Goal: Task Accomplishment & Management: Use online tool/utility

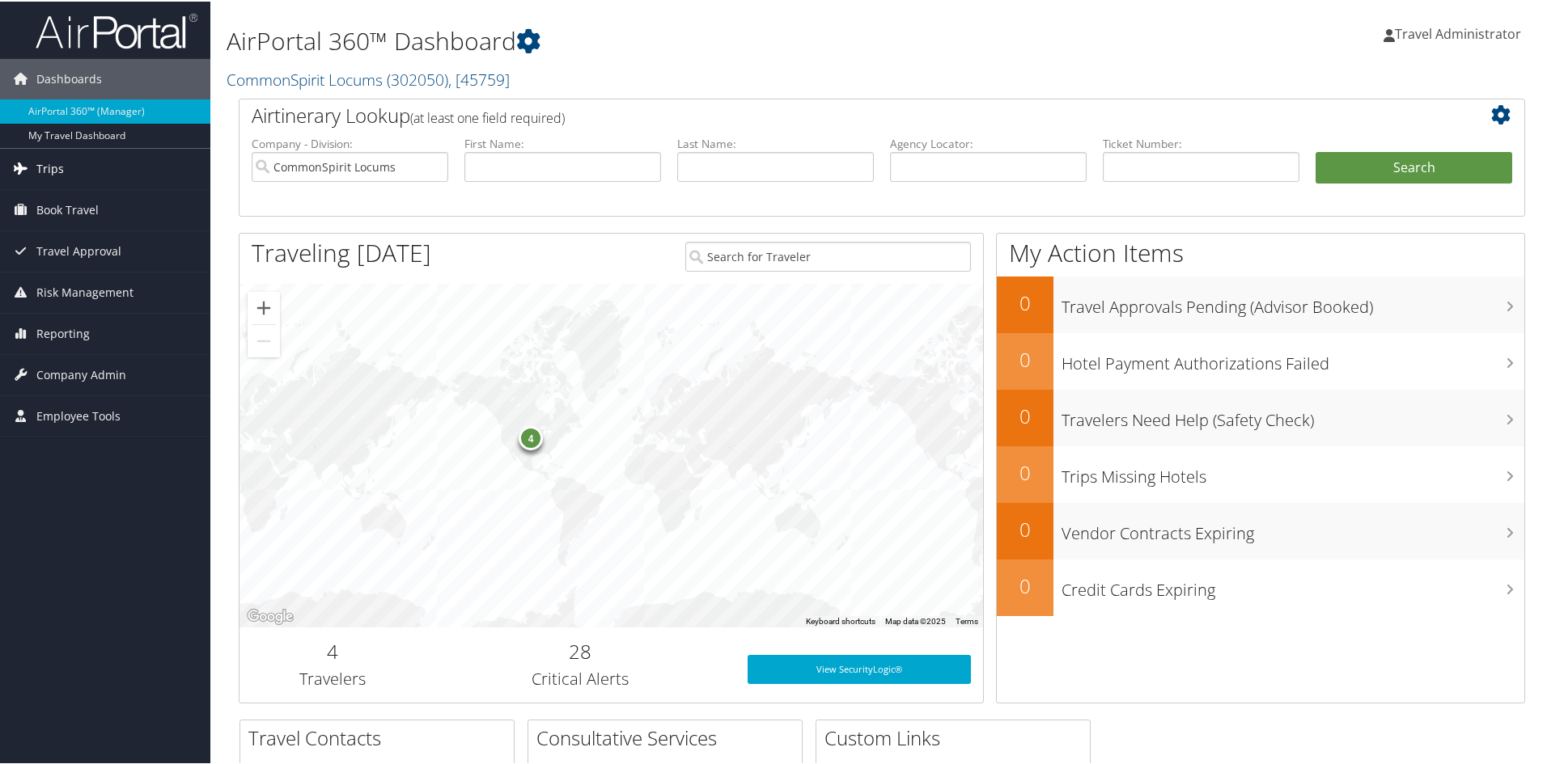
click at [74, 172] on link "Trips" at bounding box center [105, 167] width 210 height 40
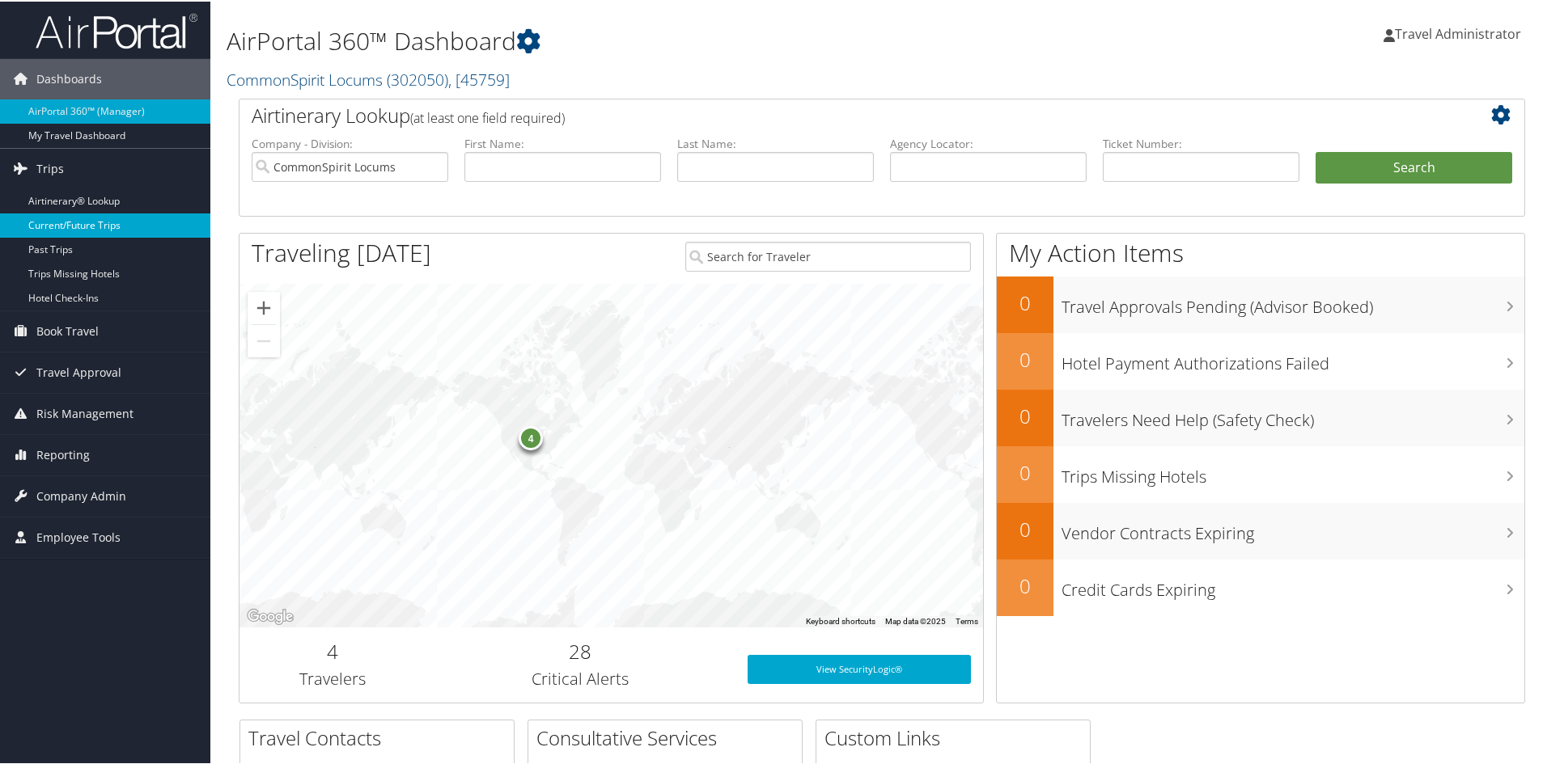
click at [108, 227] on link "Current/Future Trips" at bounding box center [105, 224] width 210 height 24
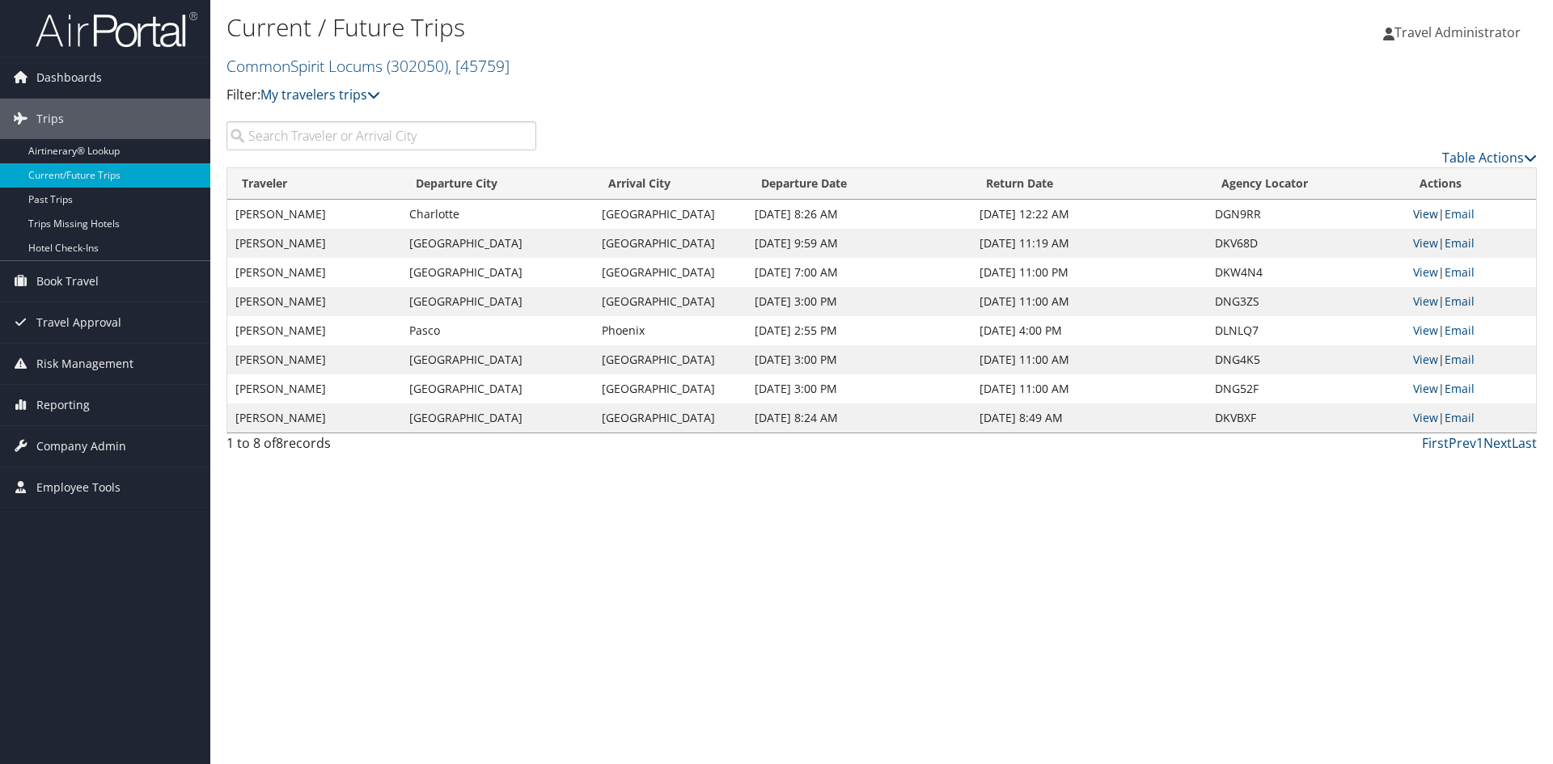
click at [1424, 213] on link "View" at bounding box center [1425, 213] width 25 height 15
click at [51, 276] on span "Book Travel" at bounding box center [67, 281] width 62 height 40
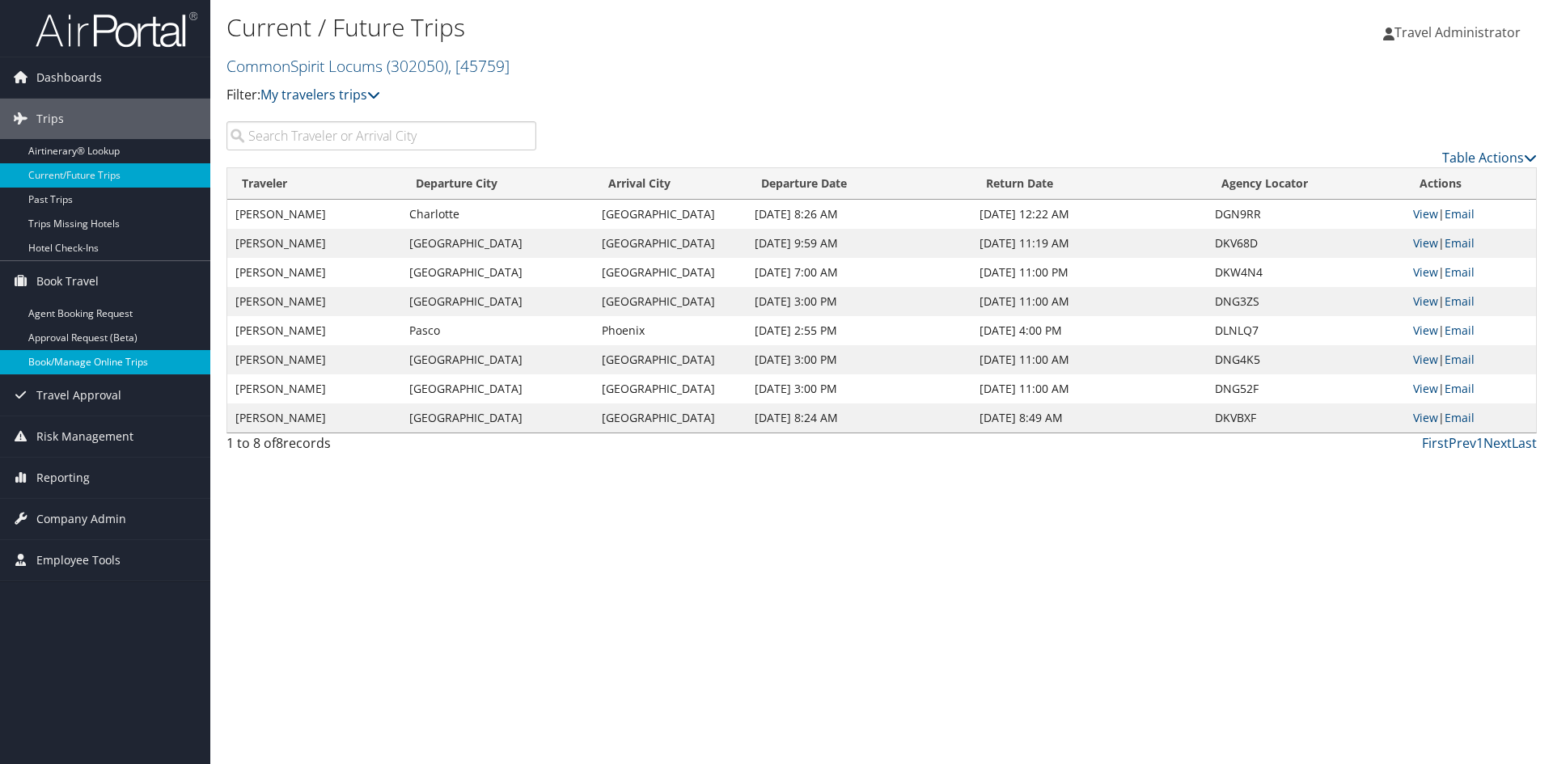
click at [140, 362] on link "Book/Manage Online Trips" at bounding box center [105, 362] width 210 height 24
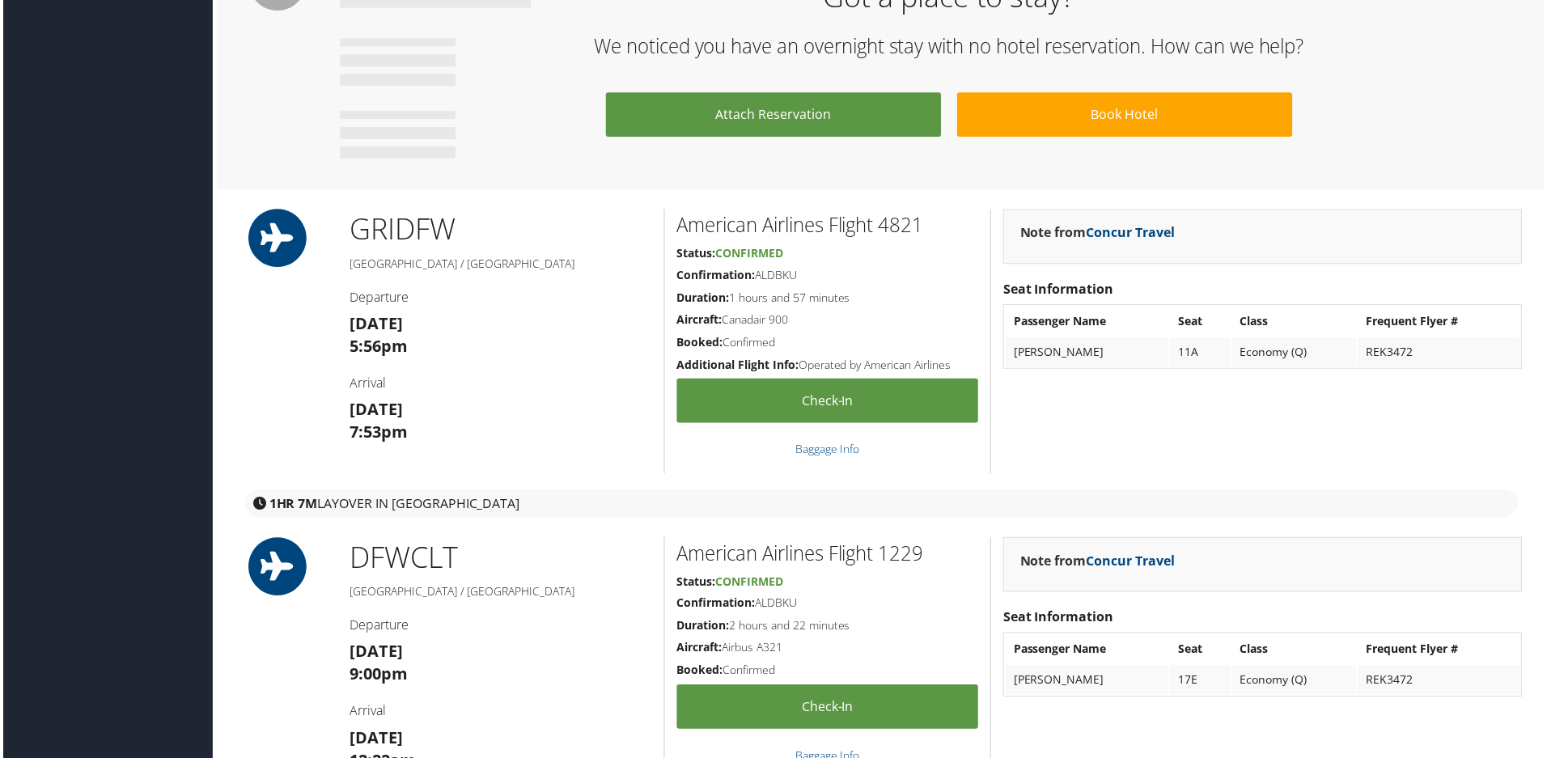
scroll to position [1133, 0]
